Goal: Find specific page/section: Find specific page/section

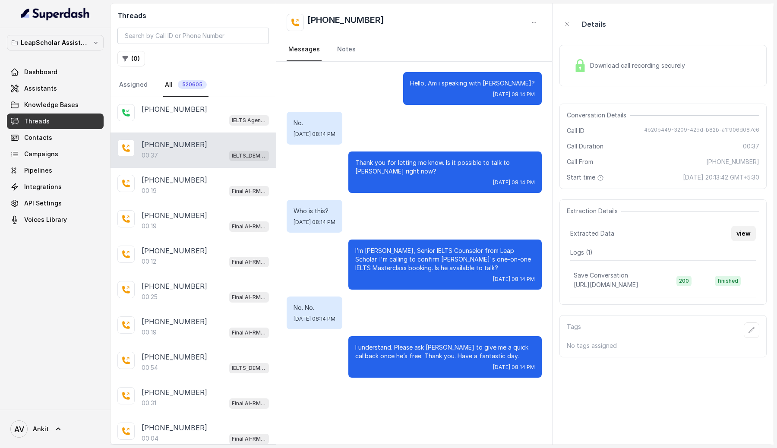
click at [744, 232] on button "view" at bounding box center [743, 234] width 25 height 16
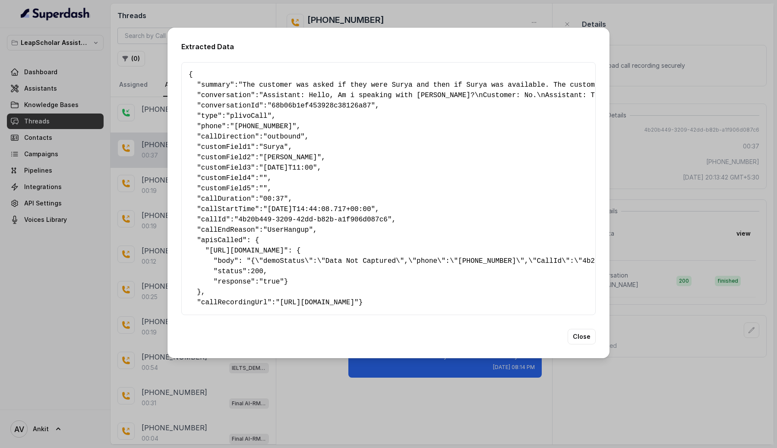
click at [656, 9] on div "Extracted Data { " summary ": "The customer was asked if they were Surya and th…" at bounding box center [388, 224] width 777 height 448
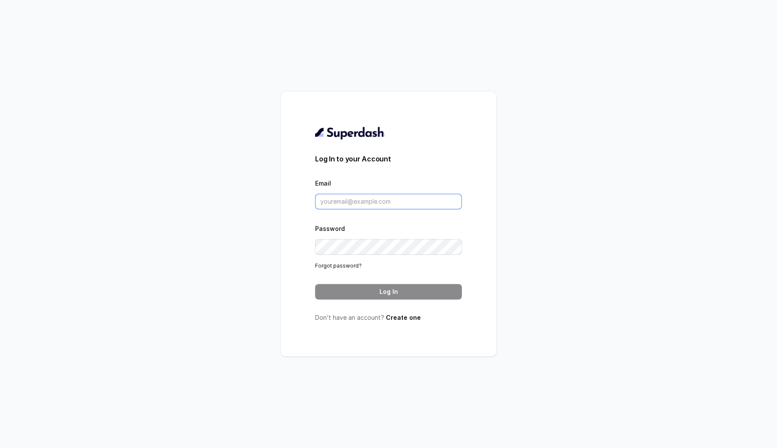
type input "[EMAIL_ADDRESS][DOMAIN_NAME]"
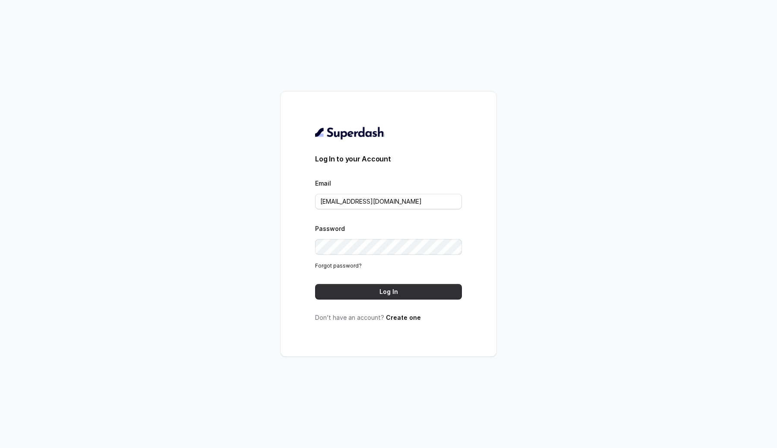
click at [367, 297] on button "Log In" at bounding box center [388, 292] width 147 height 16
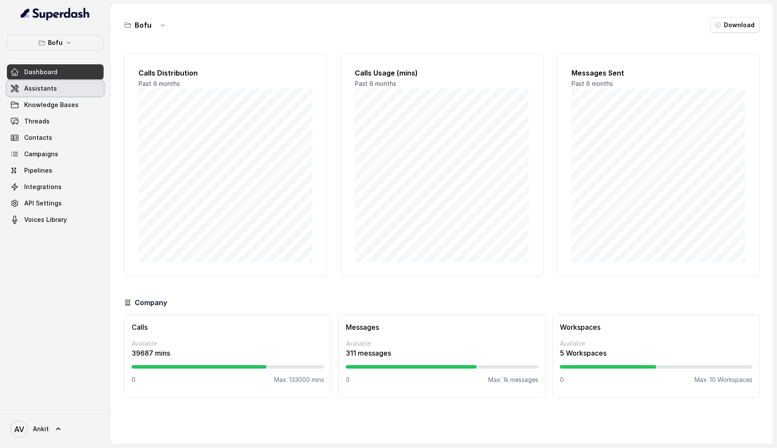
click at [38, 88] on span "Assistants" at bounding box center [40, 88] width 33 height 9
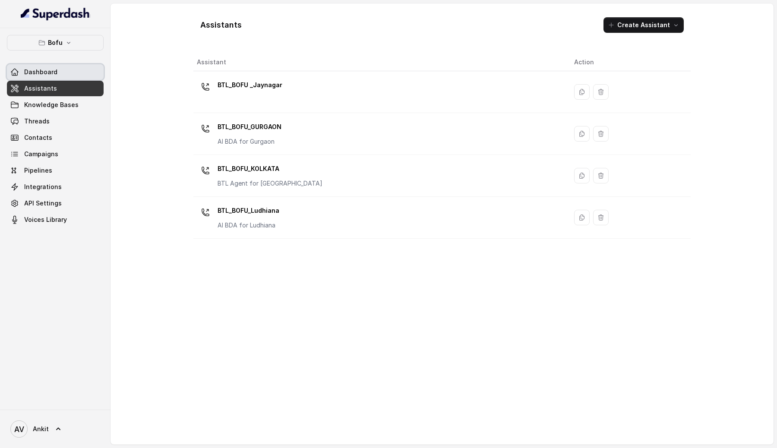
click at [46, 76] on span "Dashboard" at bounding box center [40, 72] width 33 height 9
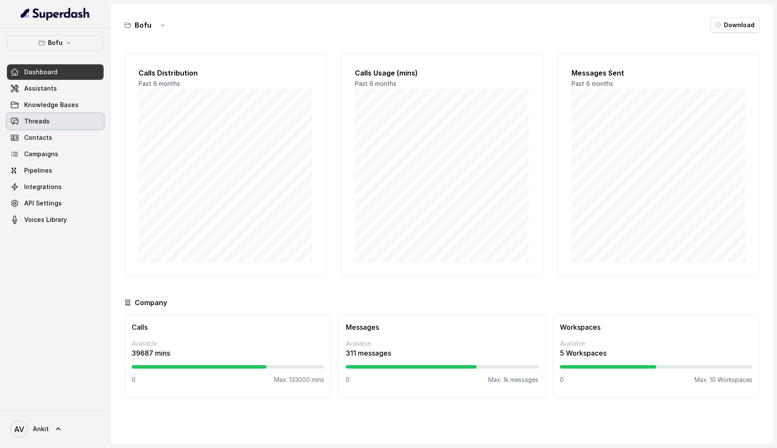
click at [32, 121] on span "Threads" at bounding box center [36, 121] width 25 height 9
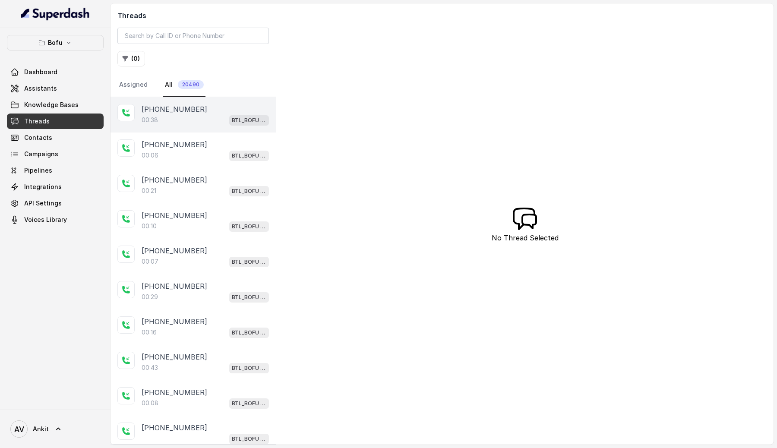
click at [184, 115] on div "00:38 BTL_BOFU _Jaynagar" at bounding box center [205, 119] width 127 height 11
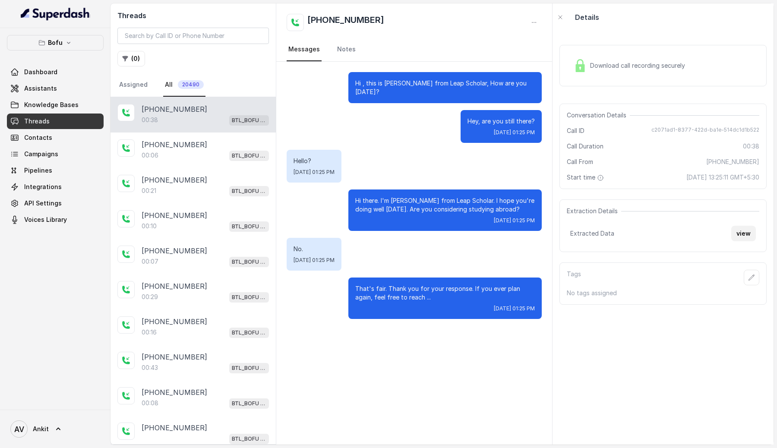
click at [745, 227] on button "view" at bounding box center [743, 234] width 25 height 16
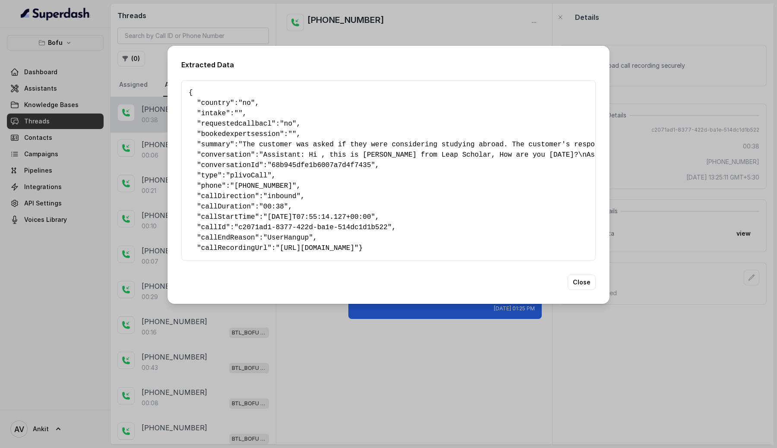
click at [586, 290] on button "Close" at bounding box center [582, 283] width 28 height 16
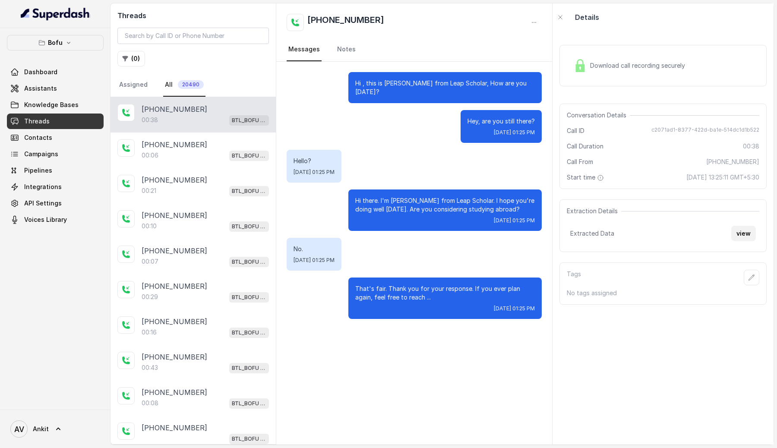
click at [743, 234] on button "view" at bounding box center [743, 234] width 25 height 16
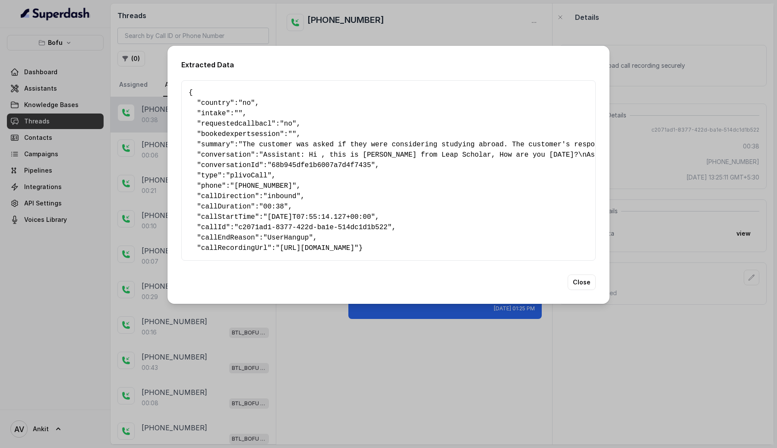
click at [382, 261] on div "{ " country ": "no" , " intake ": "" , " requestedcallbacl ": "no" , " bookedex…" at bounding box center [388, 170] width 414 height 180
